Goal: Obtain resource: Obtain resource

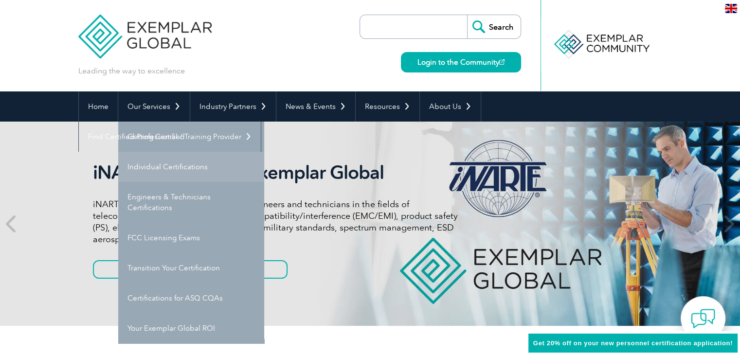
click at [170, 161] on link "Individual Certifications" at bounding box center [191, 167] width 146 height 30
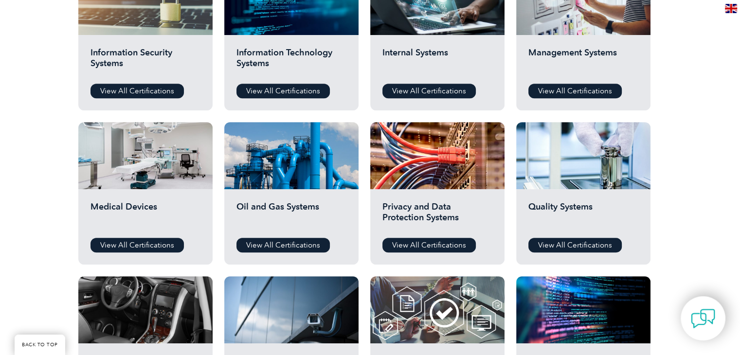
scroll to position [584, 0]
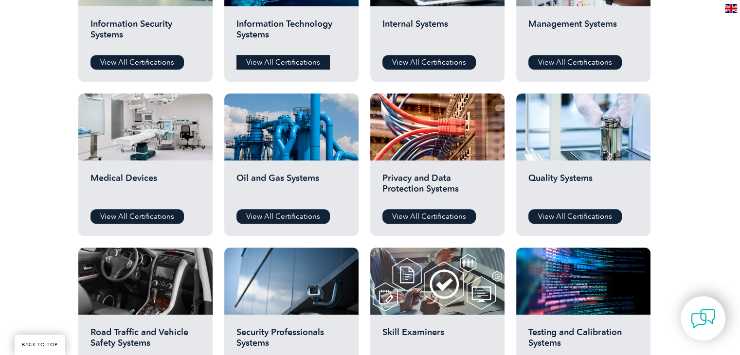
click at [248, 57] on link "View All Certifications" at bounding box center [283, 62] width 93 height 15
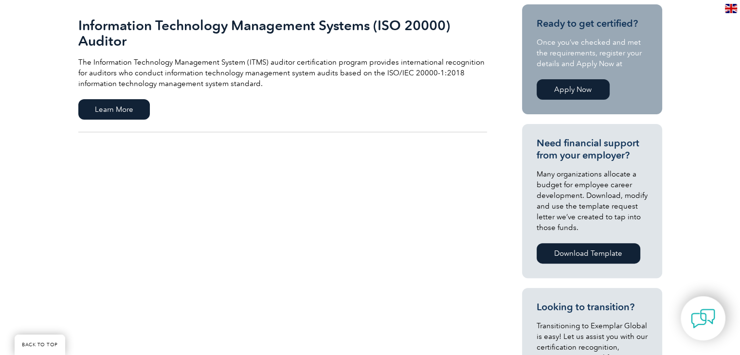
scroll to position [97, 0]
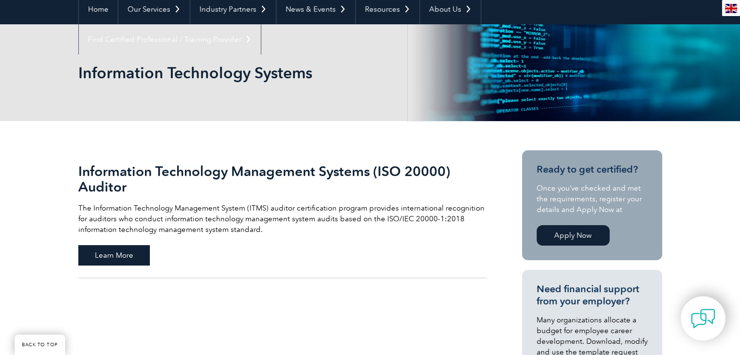
click at [119, 252] on span "Learn More" at bounding box center [114, 255] width 72 height 20
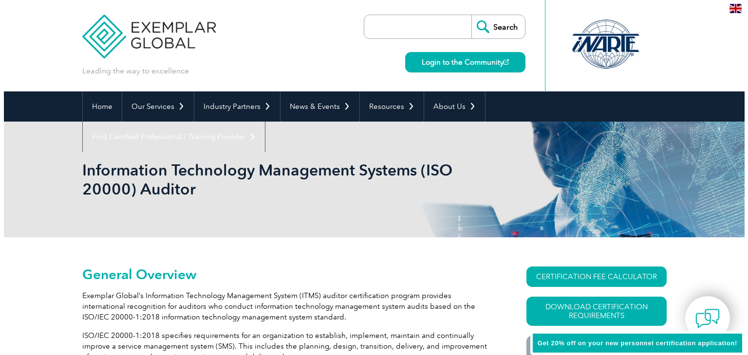
scroll to position [89, 0]
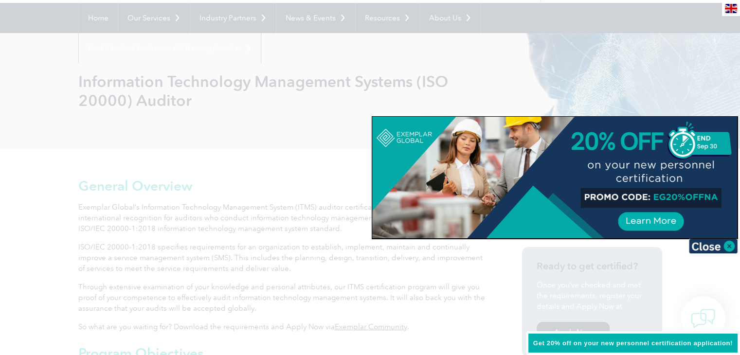
click at [671, 178] on div at bounding box center [554, 178] width 365 height 122
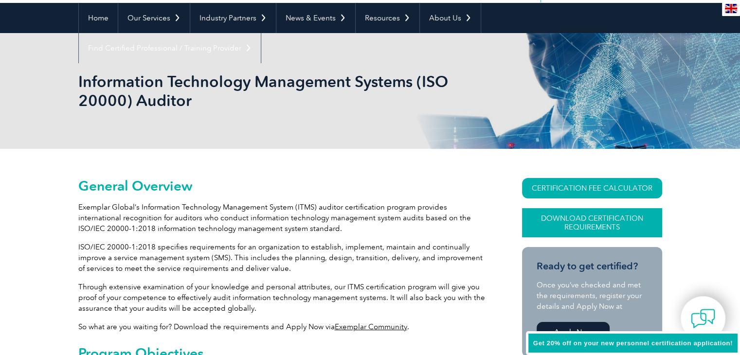
click at [597, 228] on link "Download Certification Requirements" at bounding box center [592, 222] width 140 height 29
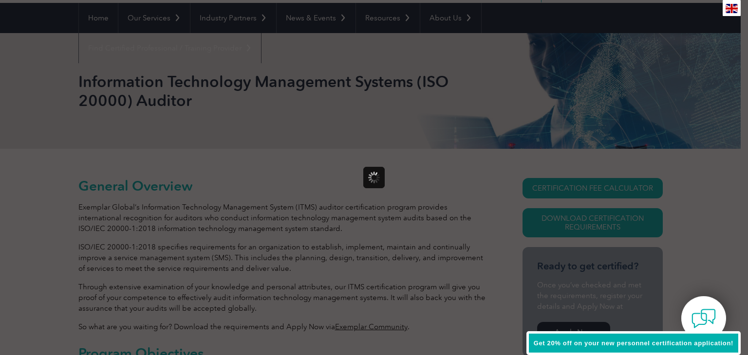
scroll to position [0, 0]
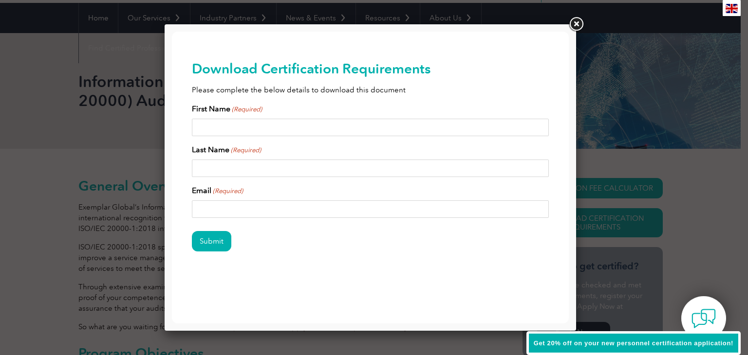
click at [324, 125] on input "First Name (Required)" at bounding box center [370, 128] width 357 height 18
click at [296, 117] on div "First Name (Required)" at bounding box center [370, 119] width 357 height 33
click at [282, 125] on input "First Name (Required)" at bounding box center [370, 128] width 357 height 18
type input "Flavio"
type input "Pinheiro"
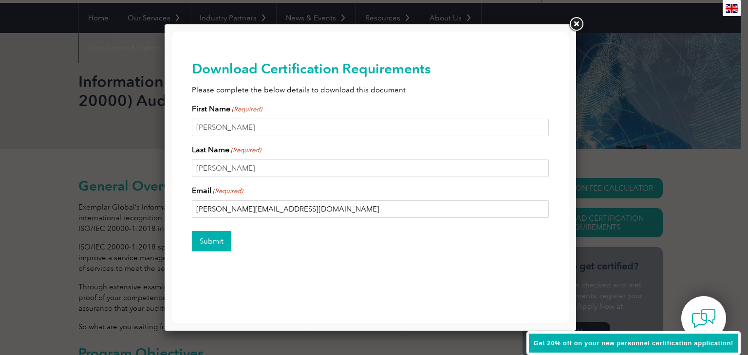
type input "flavio@tiexames.com.br"
click at [208, 241] on input "Submit" at bounding box center [211, 241] width 39 height 20
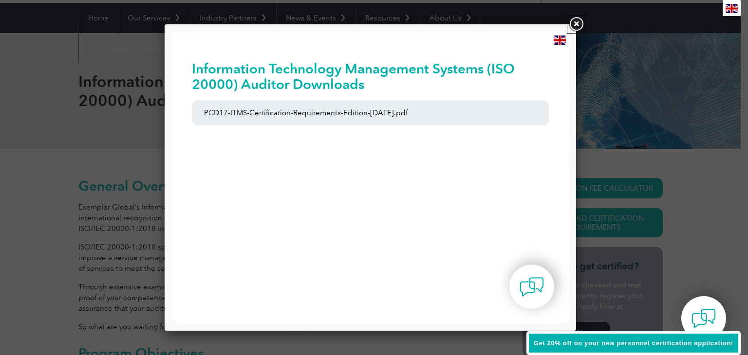
click at [572, 25] on link at bounding box center [576, 25] width 18 height 18
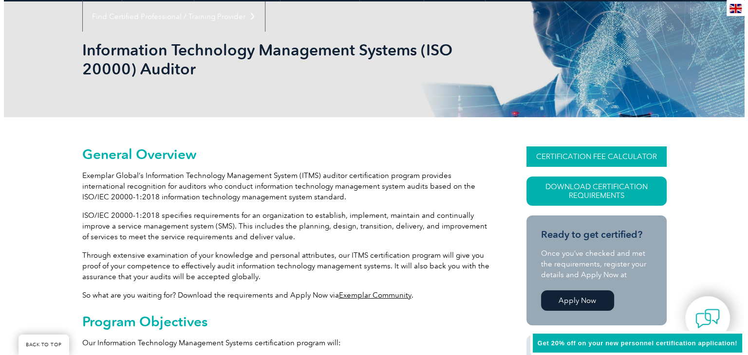
scroll to position [137, 0]
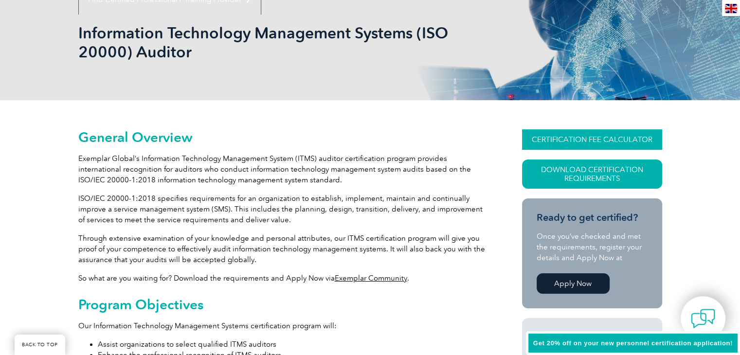
click at [608, 140] on link "CERTIFICATION FEE CALCULATOR" at bounding box center [592, 139] width 140 height 20
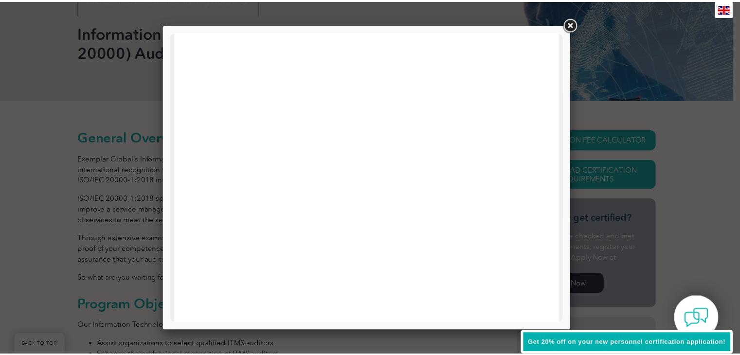
scroll to position [464, 0]
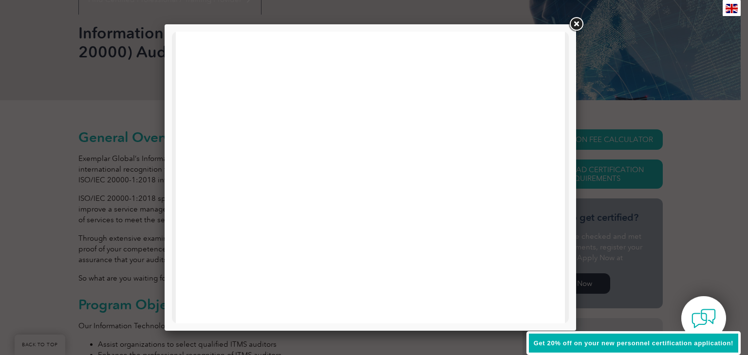
click at [574, 22] on link at bounding box center [576, 25] width 18 height 18
